Goal: Find specific page/section: Find specific page/section

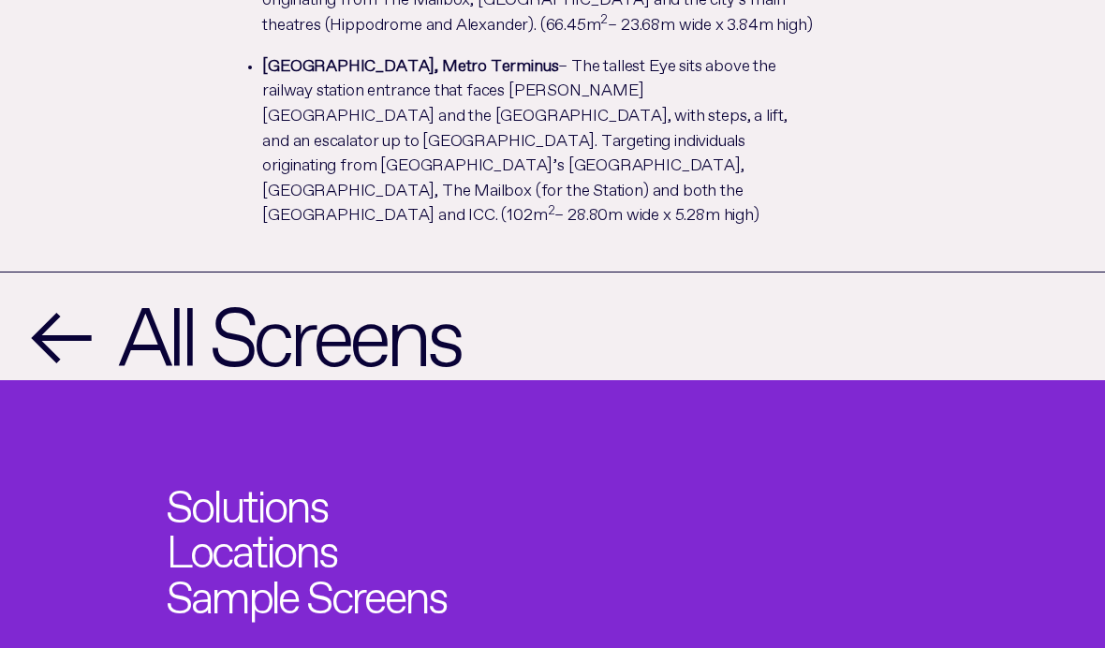
scroll to position [1157, 0]
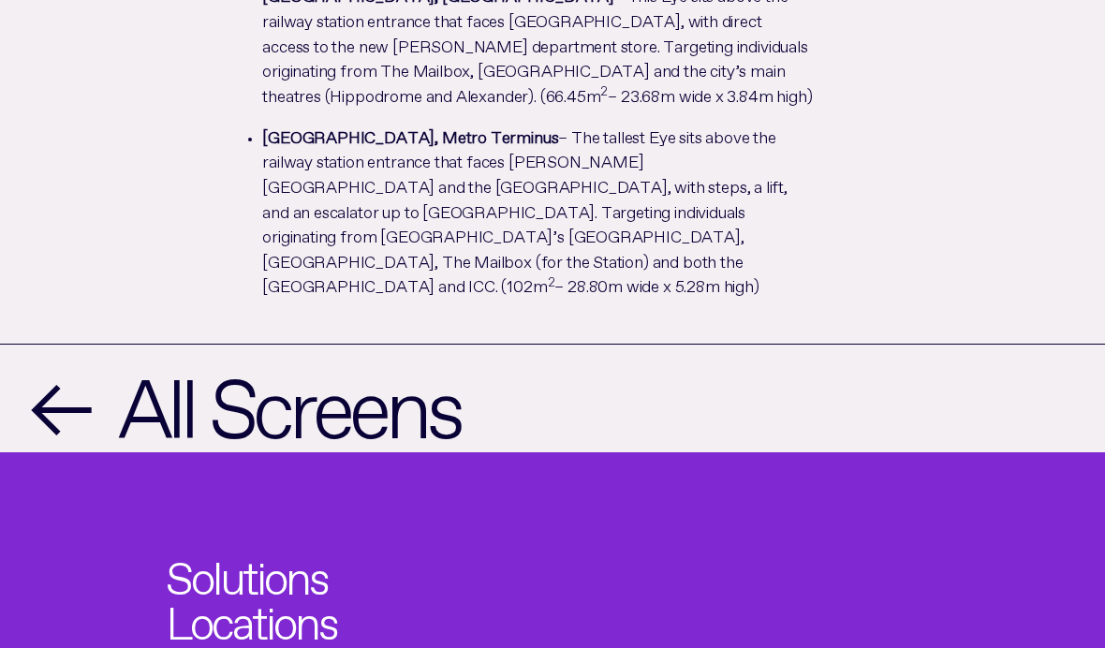
click at [179, 360] on span "All Screens" at bounding box center [289, 399] width 342 height 78
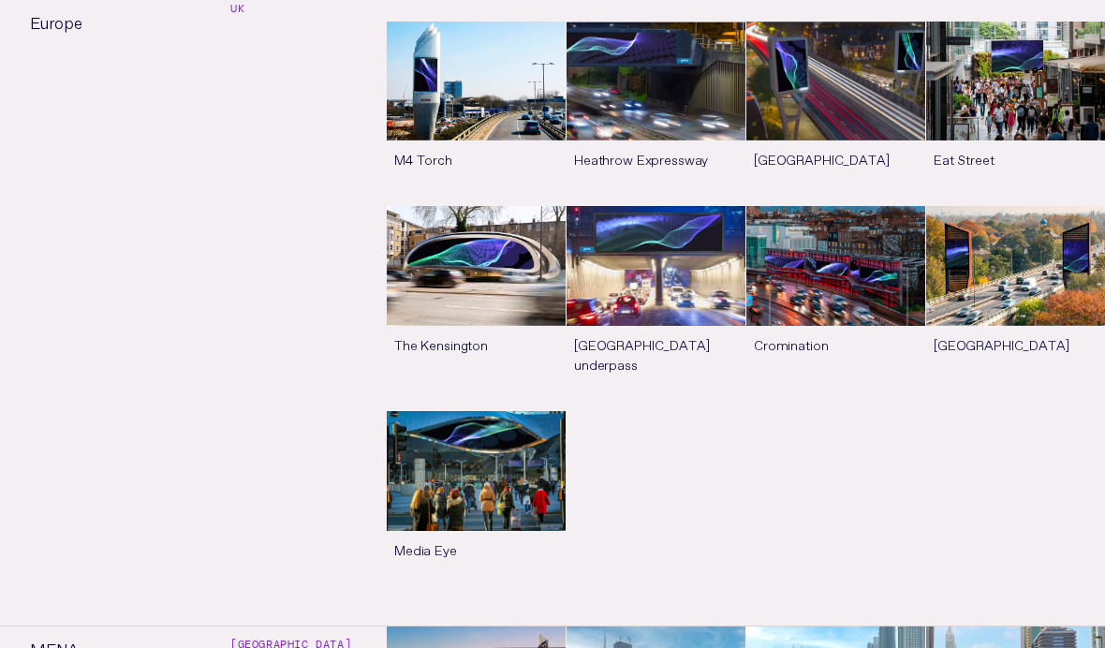
scroll to position [3056, 0]
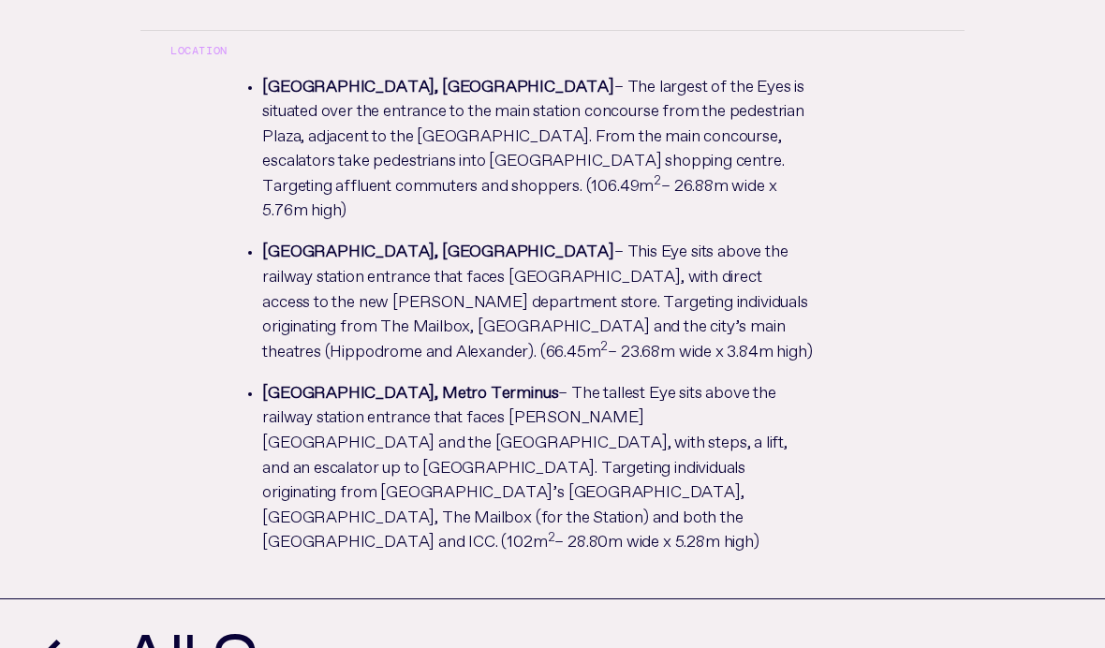
scroll to position [889, 0]
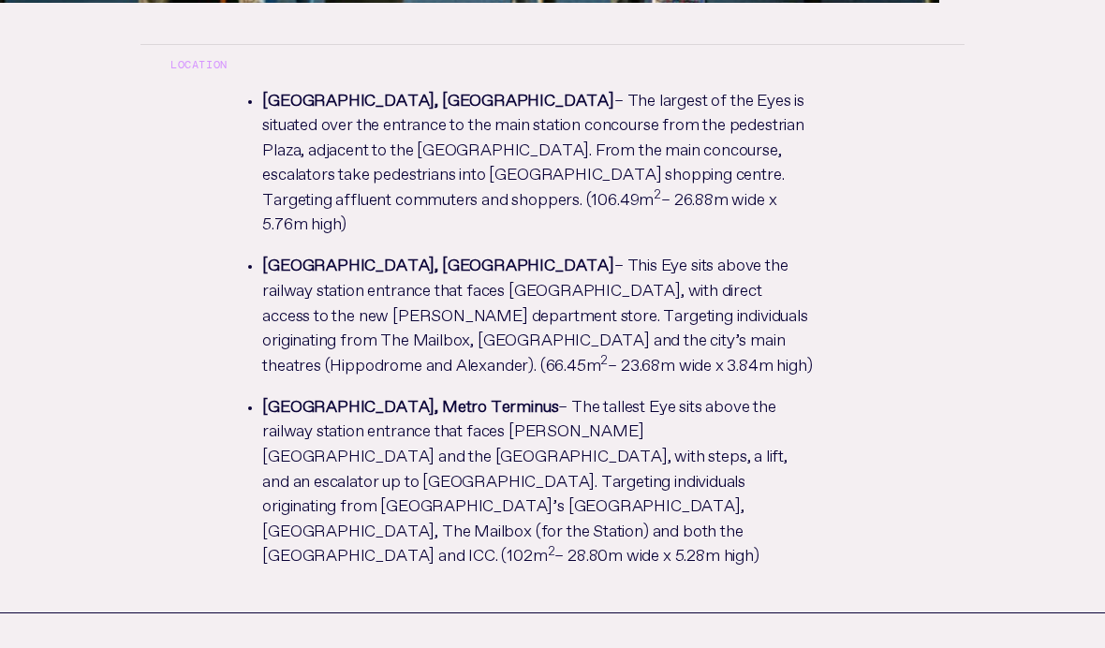
click at [888, 205] on ol "South East Eye, Plaza – The largest of the Eyes is situated over the entrance t…" at bounding box center [552, 334] width 824 height 497
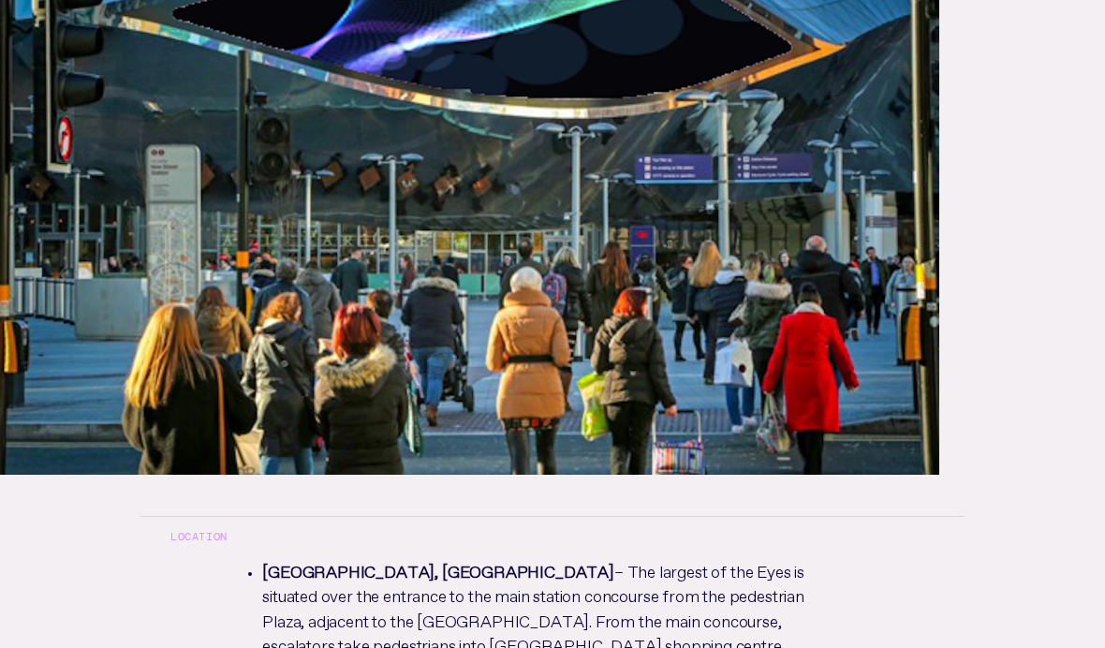
scroll to position [432, 0]
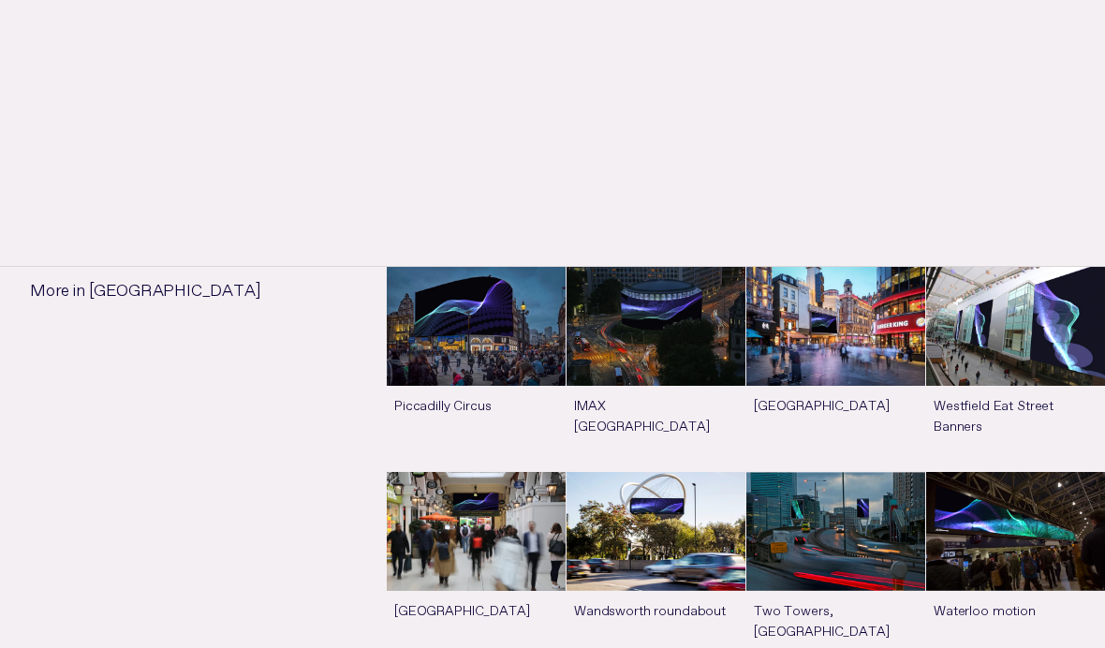
scroll to position [1194, 0]
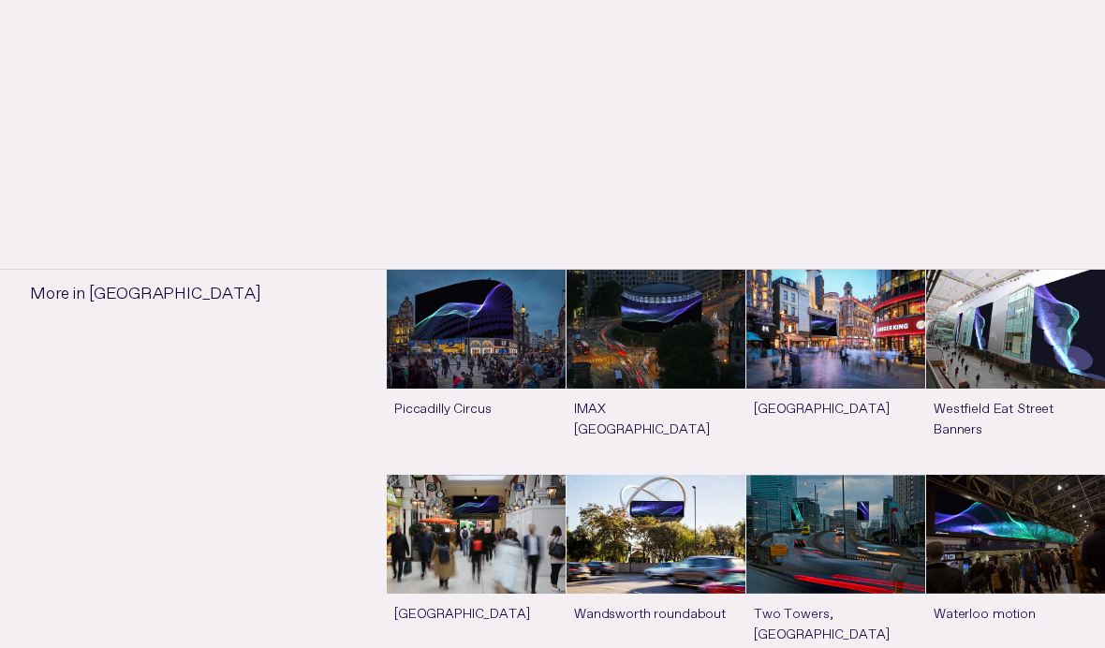
click at [507, 354] on link "See more" at bounding box center [476, 372] width 179 height 204
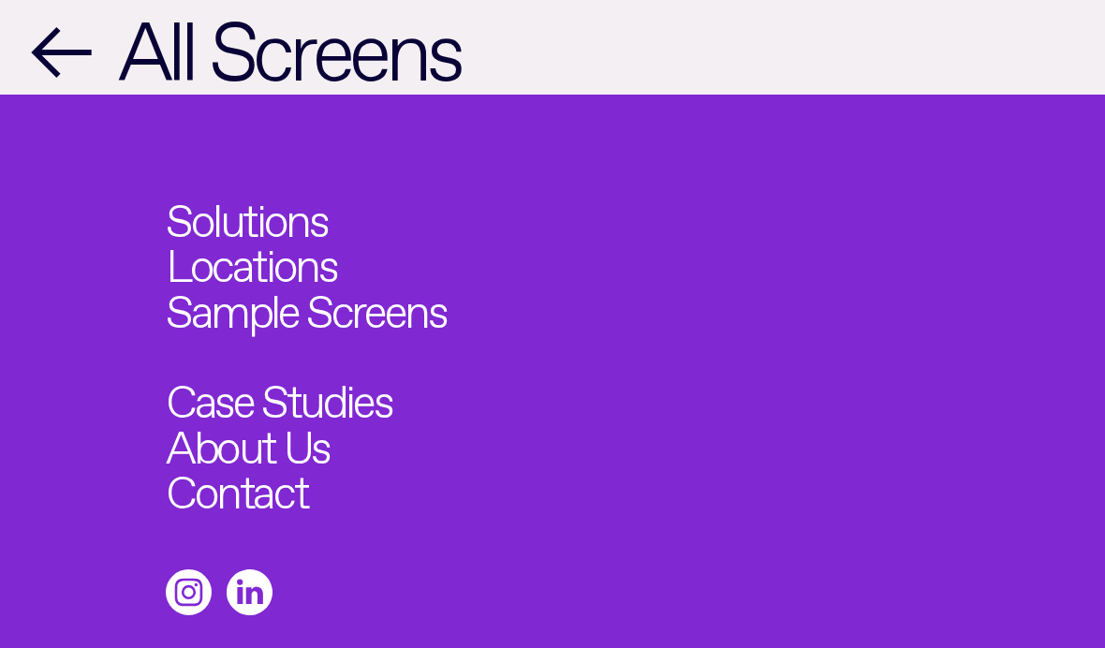
scroll to position [2622, 0]
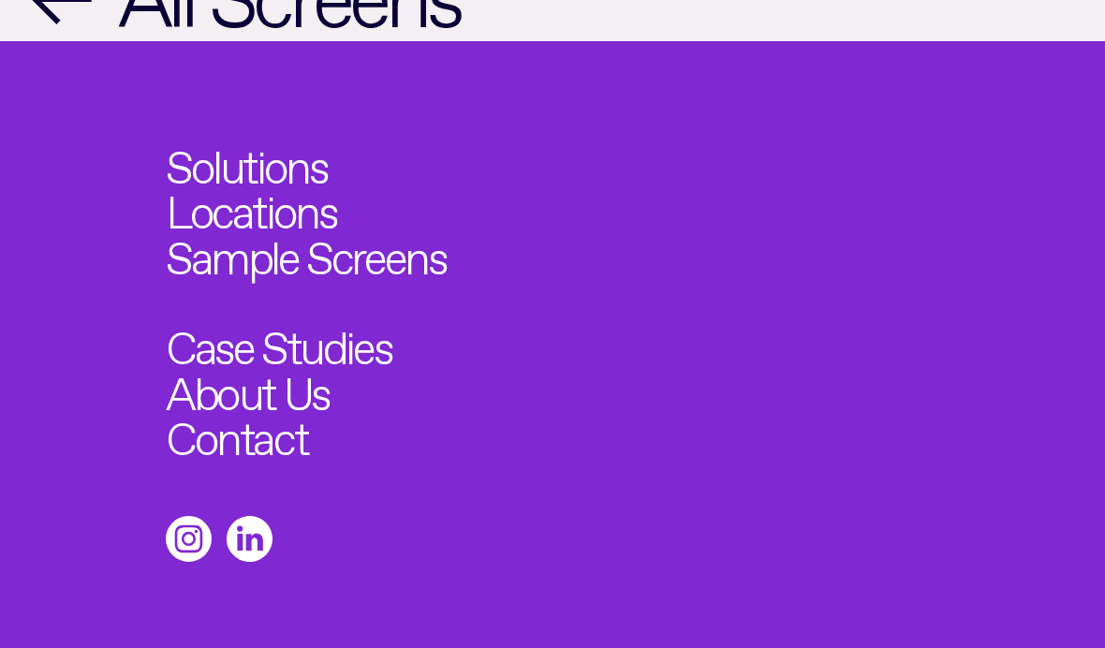
click at [252, 533] on icon at bounding box center [250, 539] width 46 height 46
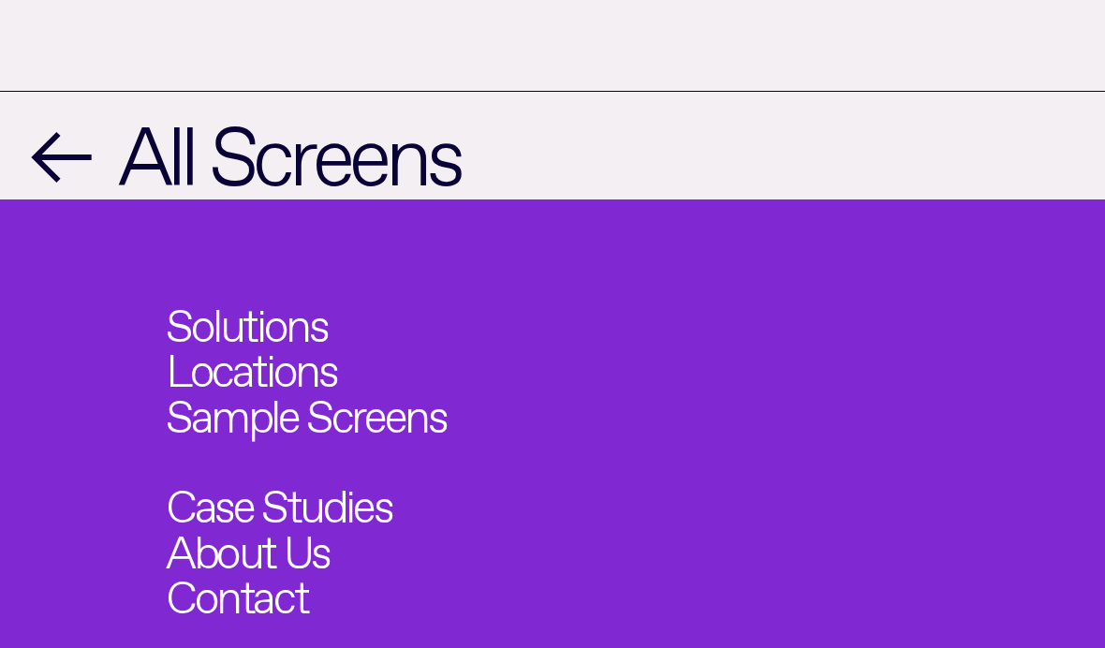
scroll to position [2465, 0]
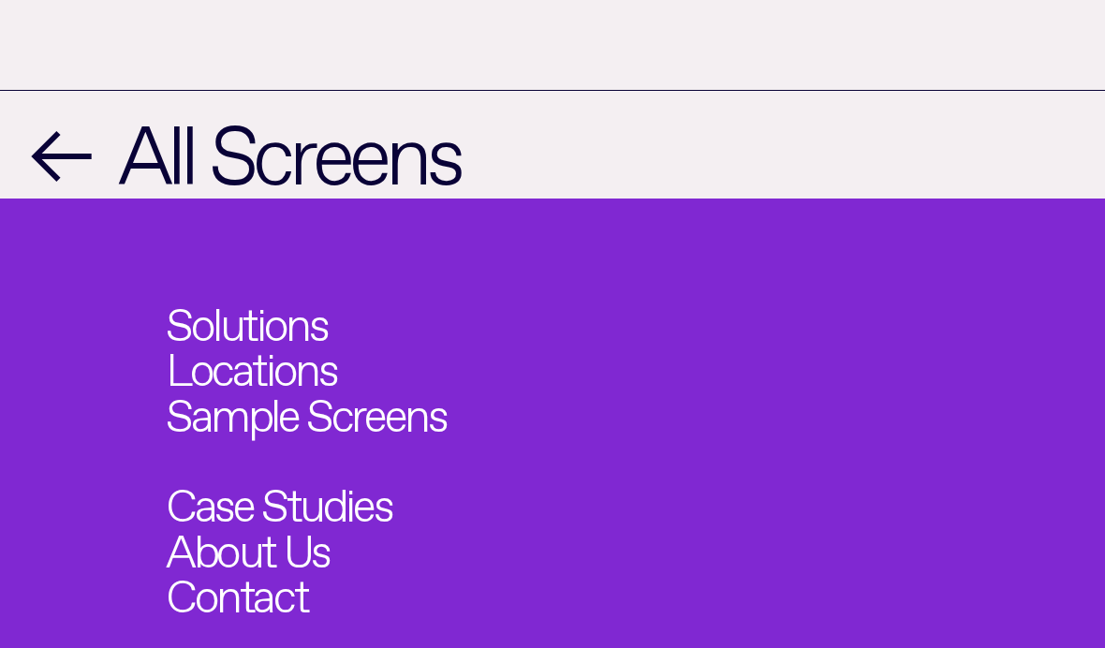
click at [288, 595] on link "Contact" at bounding box center [236, 589] width 141 height 45
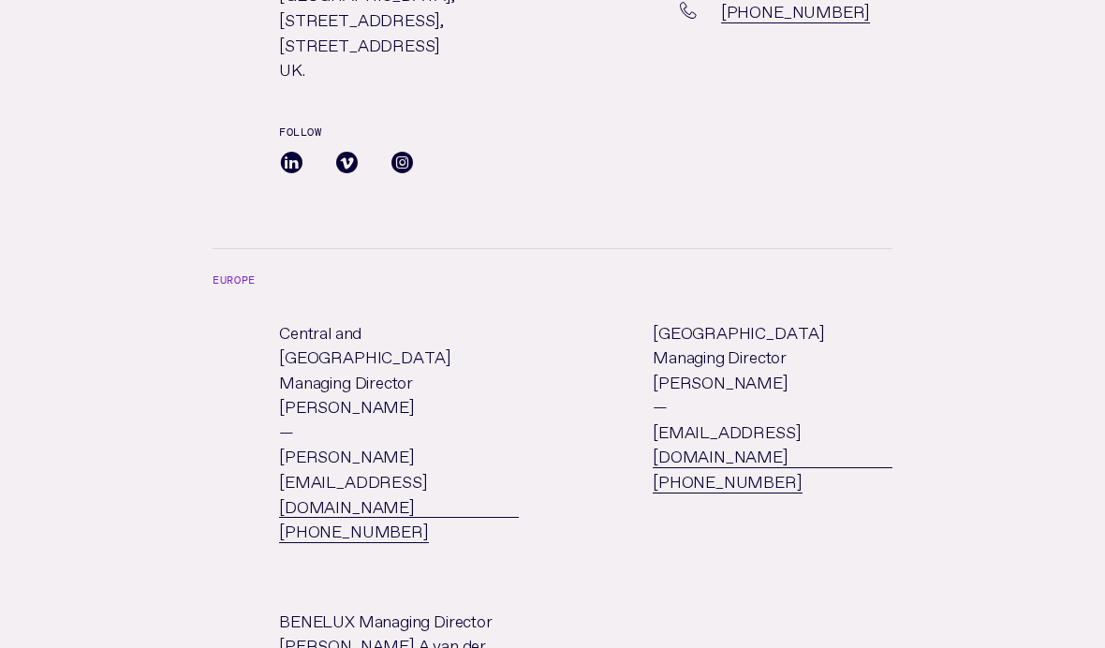
scroll to position [286, 0]
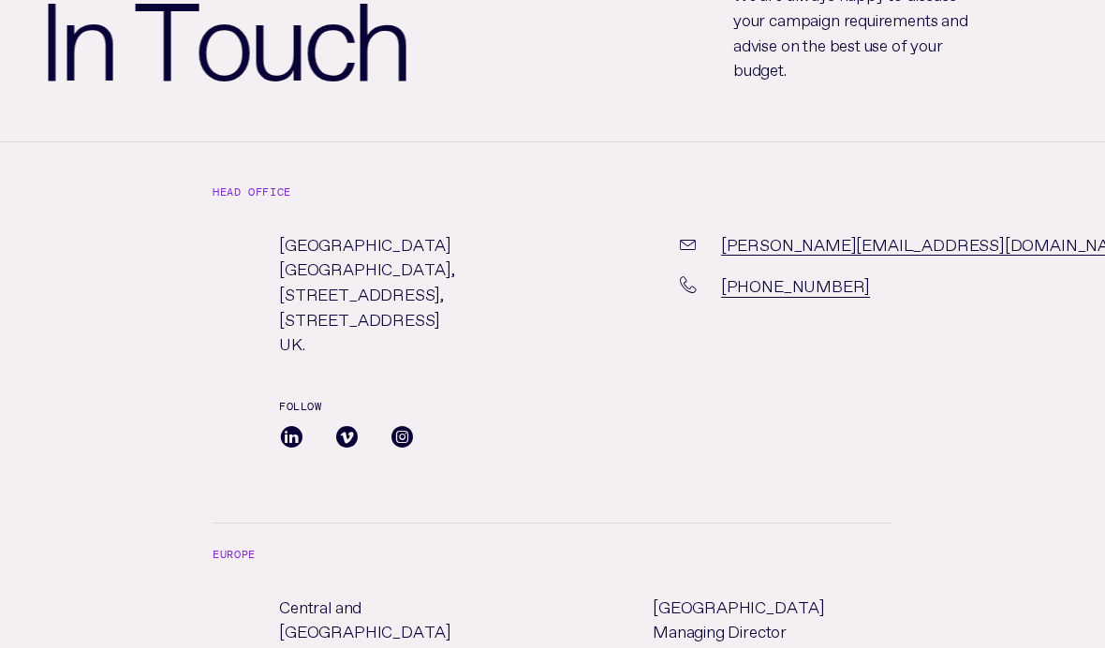
click at [403, 433] on span at bounding box center [402, 437] width 25 height 37
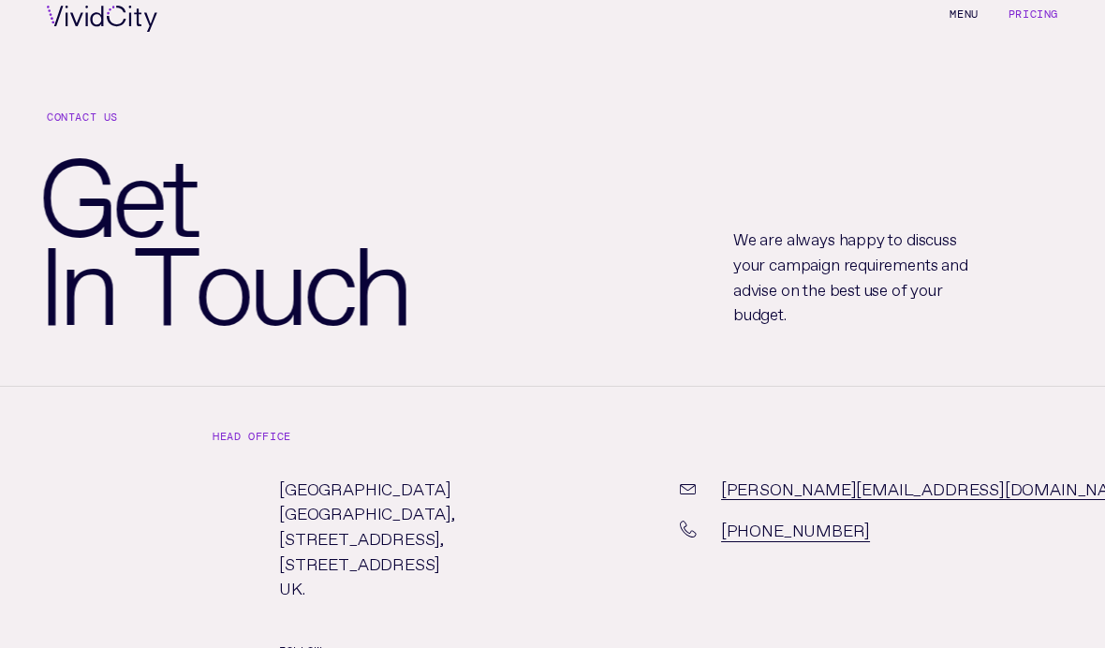
scroll to position [0, 0]
